Goal: Find specific page/section: Find specific page/section

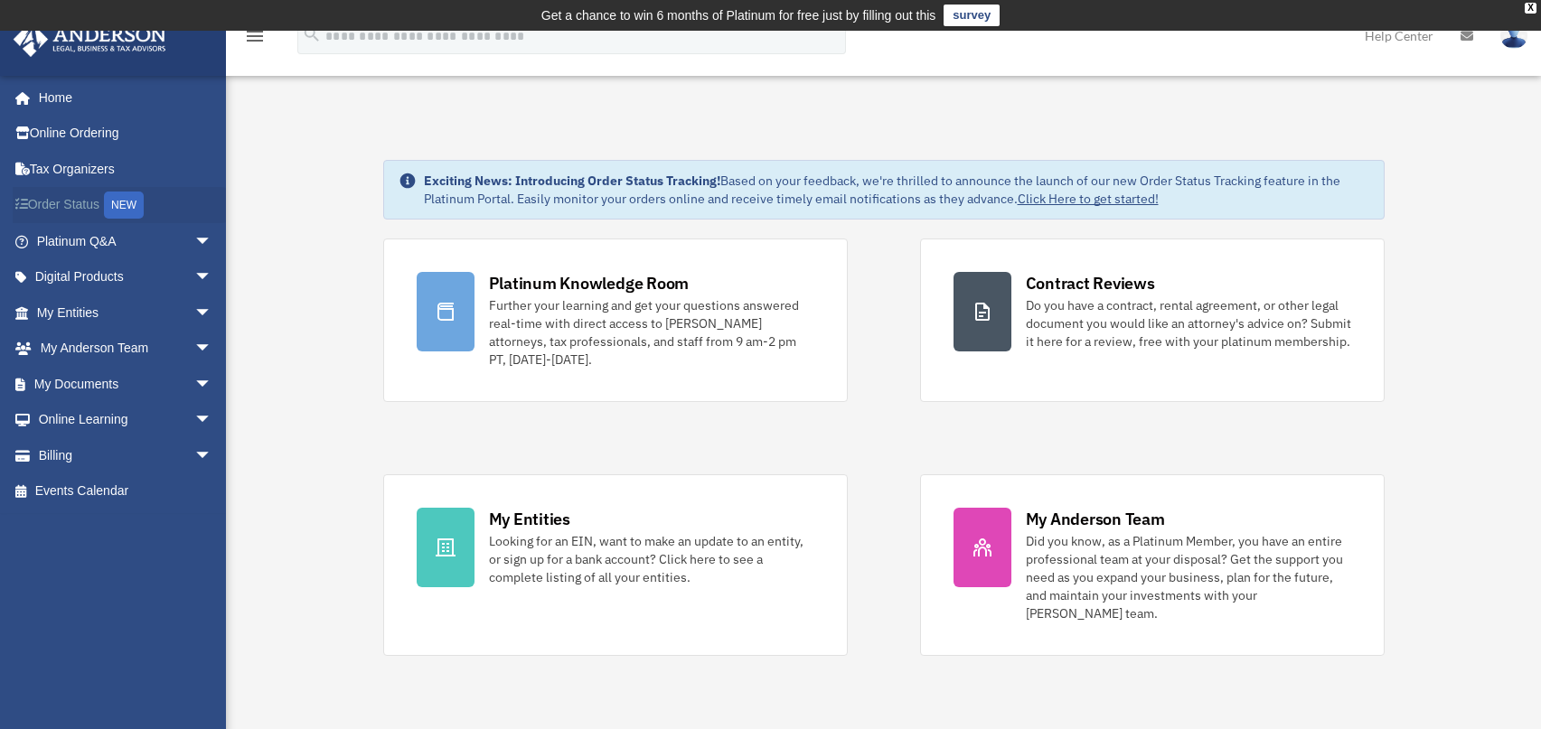
click at [67, 207] on link "Order Status NEW" at bounding box center [126, 205] width 227 height 37
click at [80, 380] on link "My Documents arrow_drop_down" at bounding box center [126, 384] width 227 height 36
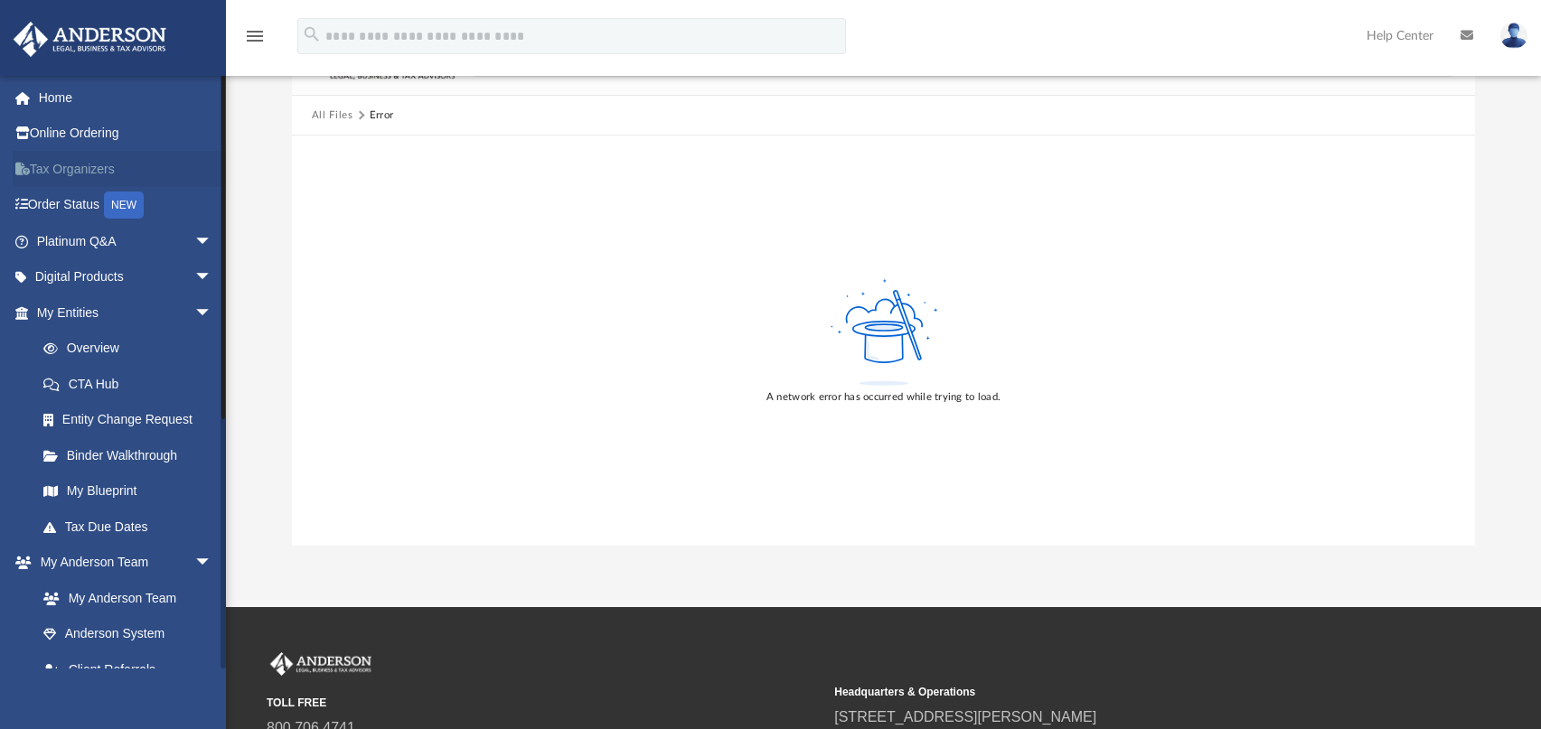
click at [92, 172] on link "Tax Organizers" at bounding box center [126, 169] width 227 height 36
